Goal: Information Seeking & Learning: Learn about a topic

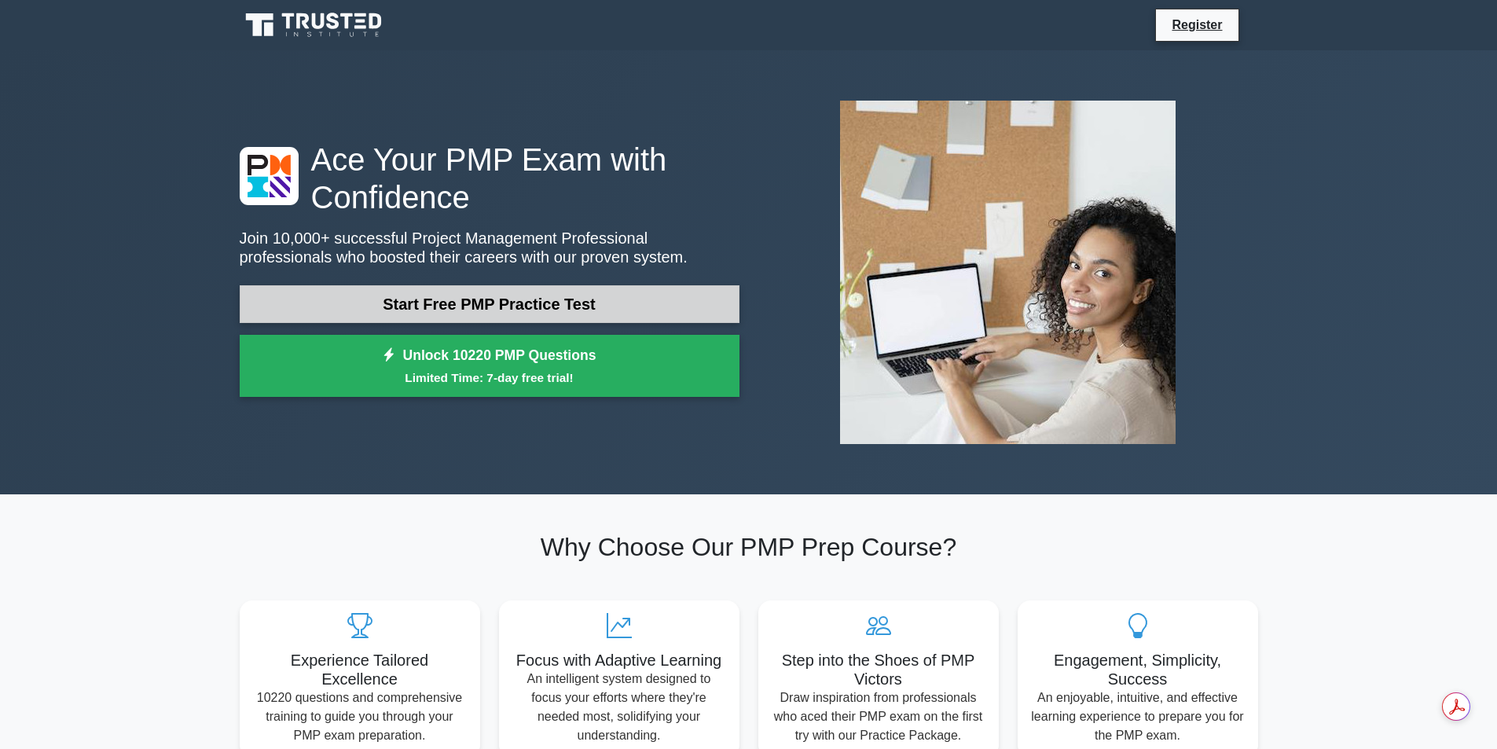
click at [526, 303] on link "Start Free PMP Practice Test" at bounding box center [490, 304] width 500 height 38
